Goal: Check status: Check status

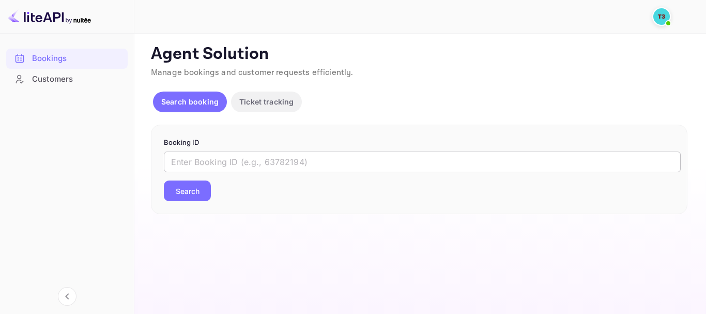
click at [237, 151] on form "Booking ID ​ Search" at bounding box center [419, 169] width 511 height 64
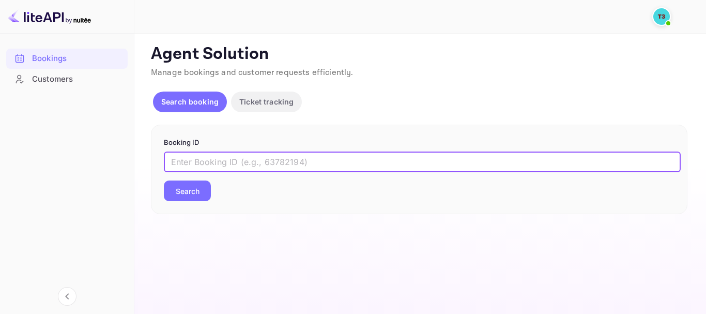
click at [228, 164] on input "text" at bounding box center [422, 161] width 517 height 21
click at [277, 158] on input "text" at bounding box center [422, 161] width 517 height 21
paste input "313769593"
type input "313769593-0"
click at [181, 188] on button "Search" at bounding box center [187, 190] width 47 height 21
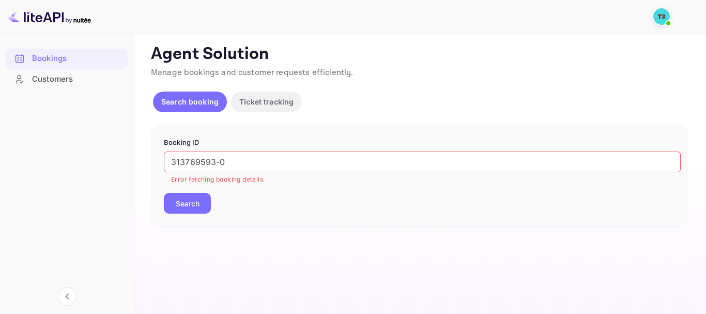
click at [46, 82] on div "Customers" at bounding box center [77, 79] width 90 height 12
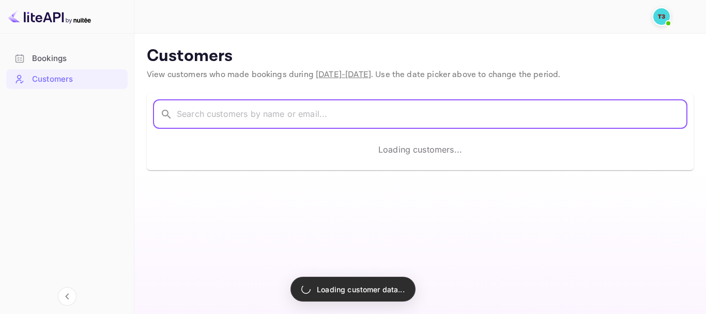
click at [253, 112] on input "text" at bounding box center [432, 114] width 511 height 29
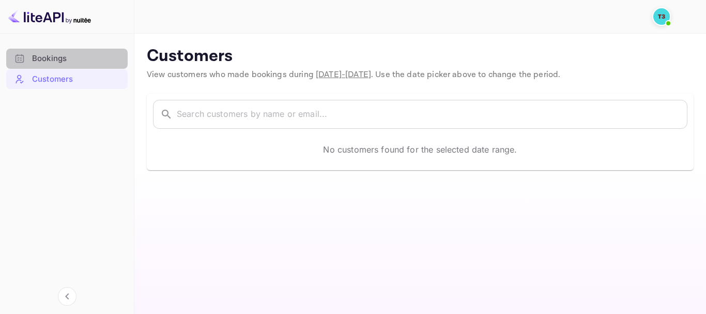
click at [81, 60] on div "Bookings" at bounding box center [77, 59] width 90 height 12
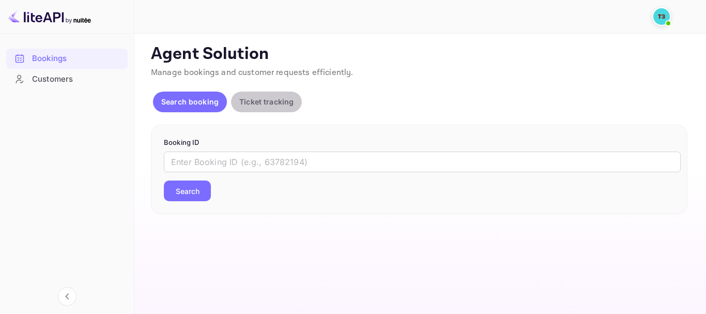
click at [283, 100] on p "Ticket tracking" at bounding box center [266, 101] width 54 height 11
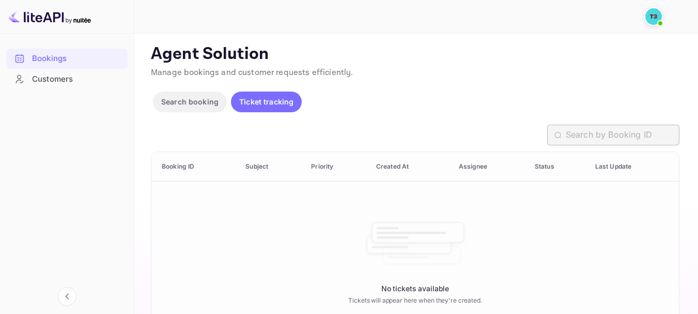
click at [610, 138] on input "text" at bounding box center [623, 135] width 114 height 21
paste input "313769593"
type input "313769593-0"
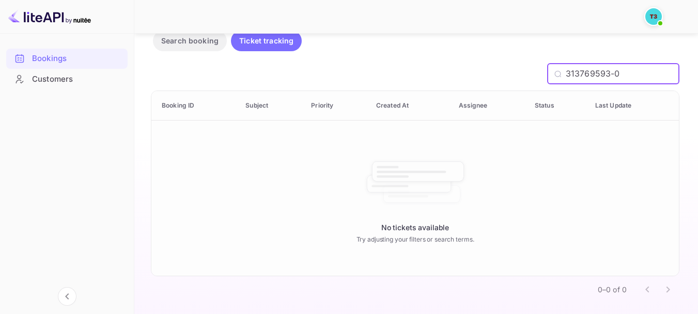
scroll to position [63, 0]
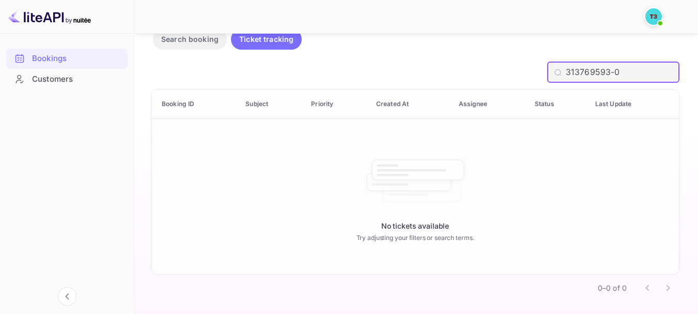
click at [629, 78] on input "313769593-0" at bounding box center [623, 72] width 114 height 21
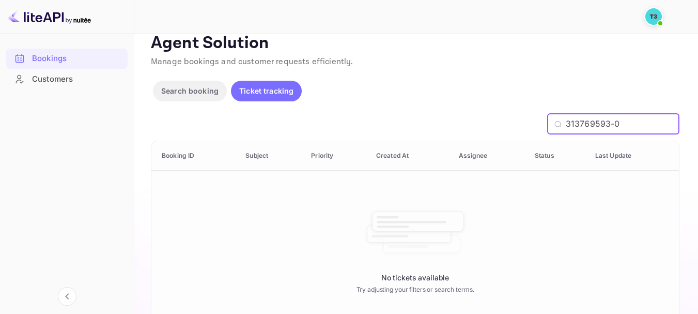
click at [199, 91] on p "Search booking" at bounding box center [189, 90] width 57 height 11
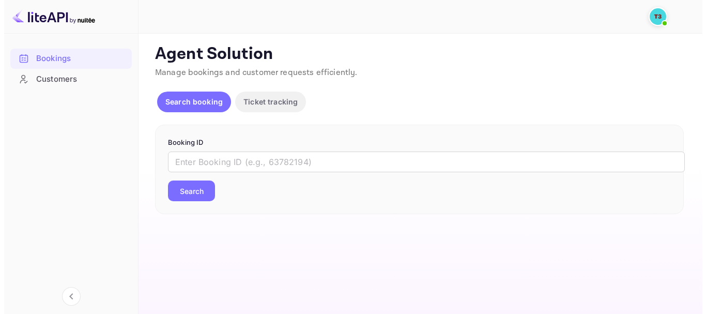
scroll to position [0, 0]
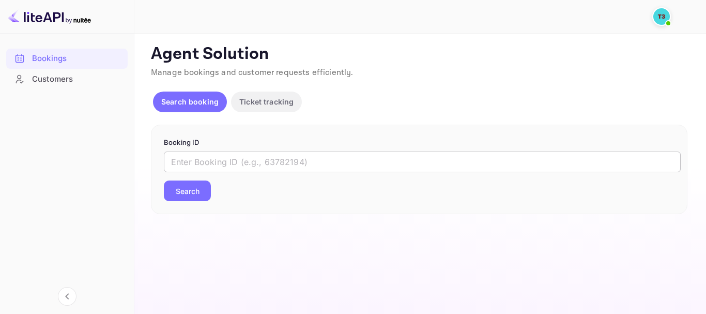
click at [368, 161] on input "text" at bounding box center [422, 161] width 517 height 21
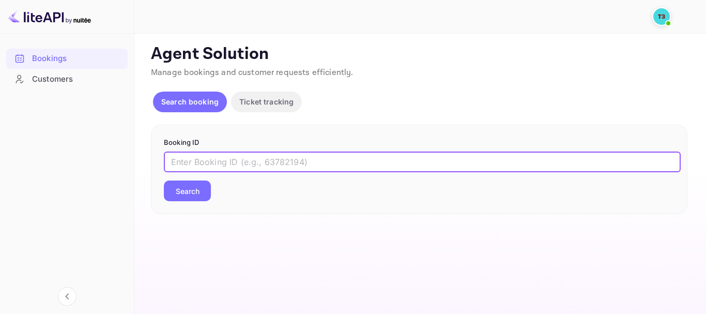
paste input "313769593"
type input "313769593"
click at [205, 196] on button "Search" at bounding box center [187, 190] width 47 height 21
